Goal: Find specific page/section: Find specific page/section

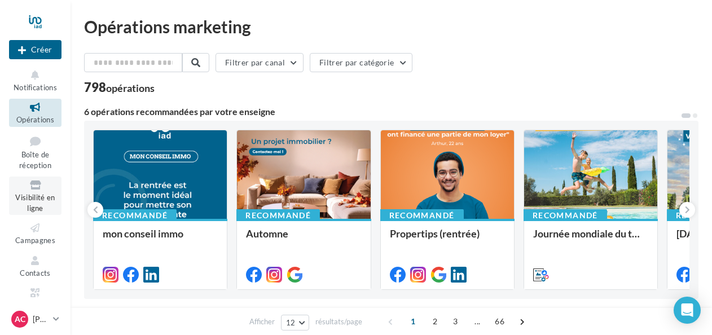
click at [34, 194] on span "Visibilité en ligne" at bounding box center [34, 203] width 39 height 20
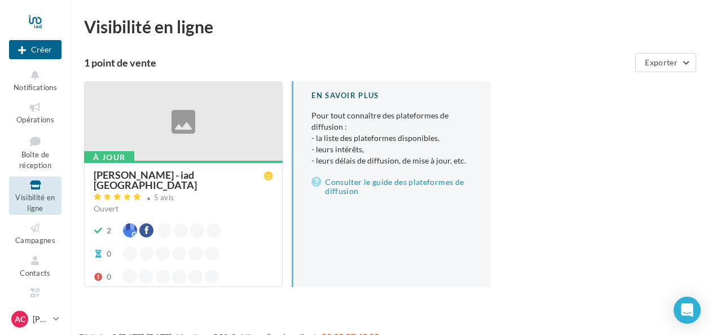
click at [177, 130] on div at bounding box center [183, 122] width 197 height 80
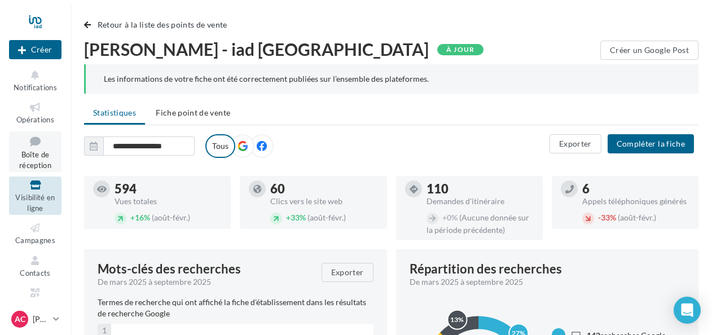
click at [36, 147] on icon at bounding box center [35, 141] width 46 height 15
